Goal: Information Seeking & Learning: Learn about a topic

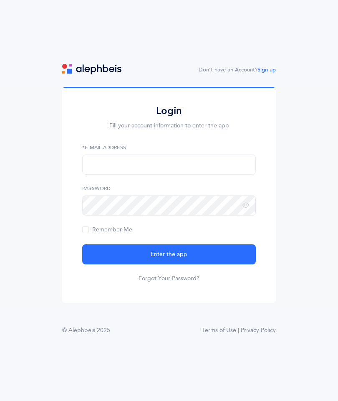
click at [109, 174] on input "text" at bounding box center [169, 164] width 174 height 20
type input "[EMAIL_ADDRESS][DOMAIN_NAME]"
click at [177, 259] on span "Enter the app" at bounding box center [169, 254] width 37 height 9
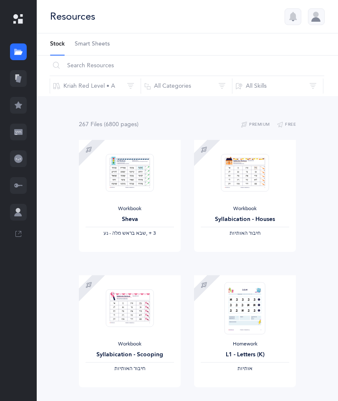
click at [21, 73] on div at bounding box center [18, 78] width 17 height 17
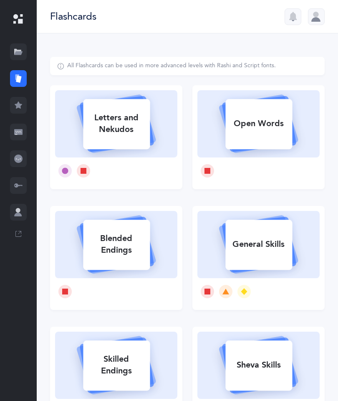
click at [266, 239] on div "General Skills" at bounding box center [258, 244] width 67 height 22
select select "single"
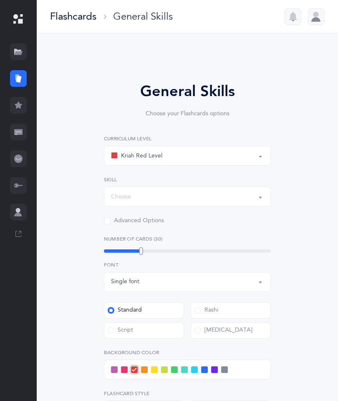
select select "Silent Letters"
select select
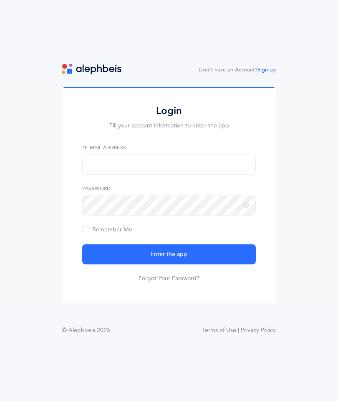
scroll to position [33, 0]
click at [128, 154] on input "text" at bounding box center [169, 164] width 174 height 20
click at [191, 244] on button "Enter the app" at bounding box center [169, 254] width 174 height 20
type input "rsonnenblick@halb.org"
click at [196, 244] on button "Enter the app" at bounding box center [169, 254] width 174 height 20
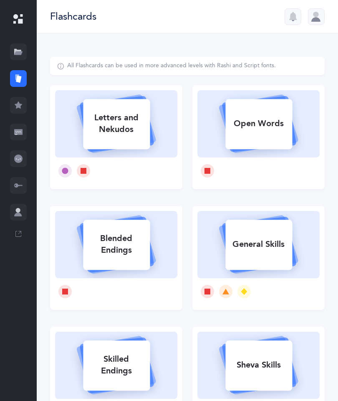
click at [256, 231] on rect at bounding box center [258, 245] width 67 height 50
select select
select select "single"
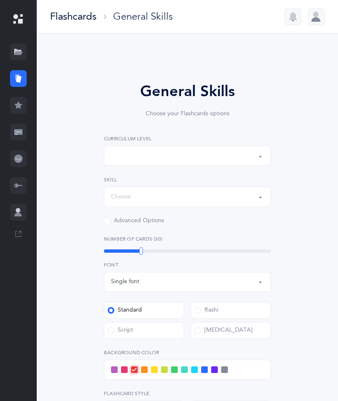
select select "Silent Letters"
select select
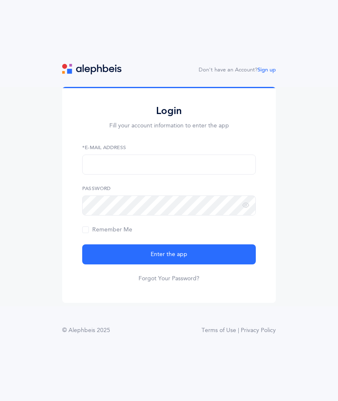
click at [265, 79] on div "Don't have an Account? Sign up Login Fill your account information to enter the…" at bounding box center [169, 200] width 338 height 401
click at [265, 73] on link "Sign up" at bounding box center [267, 70] width 18 height 6
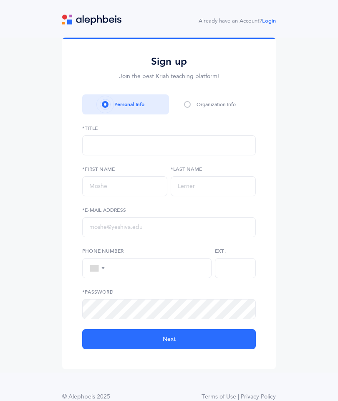
select select
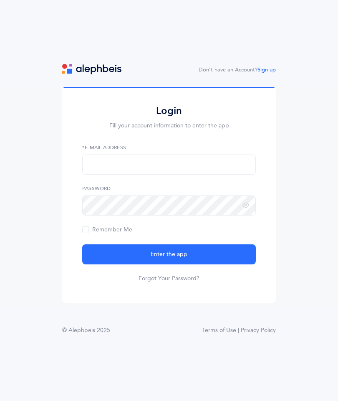
click at [123, 174] on input "text" at bounding box center [169, 164] width 174 height 20
type input "[EMAIL_ADDRESS][DOMAIN_NAME]"
click at [212, 264] on button "Enter the app" at bounding box center [169, 254] width 174 height 20
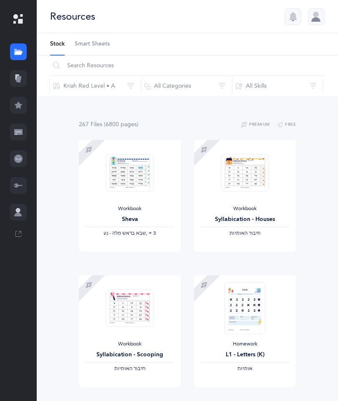
click at [281, 120] on icon "button" at bounding box center [280, 125] width 7 height 10
